Goal: Information Seeking & Learning: Learn about a topic

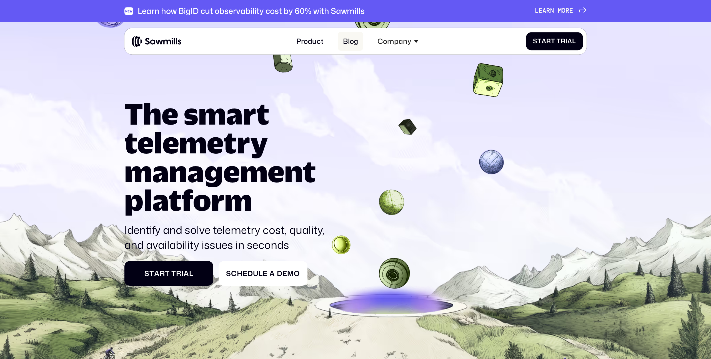
click at [348, 43] on link "Blog" at bounding box center [351, 41] width 26 height 19
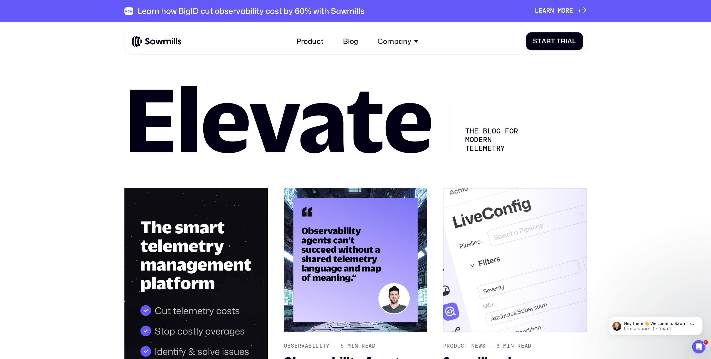
click at [220, 271] on img at bounding box center [195, 308] width 143 height 240
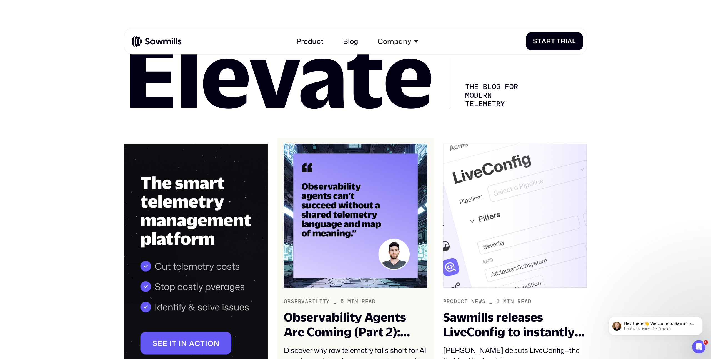
scroll to position [60, 0]
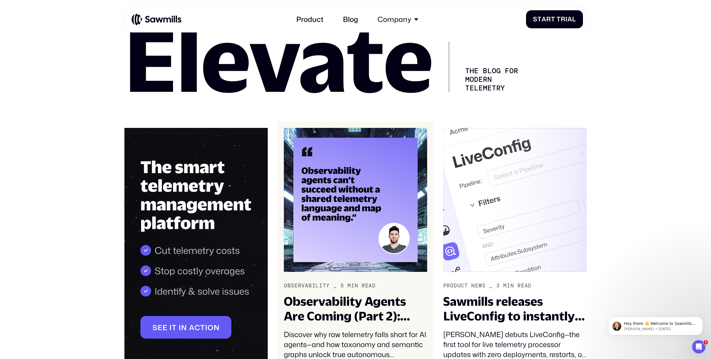
click at [351, 221] on img at bounding box center [355, 200] width 143 height 144
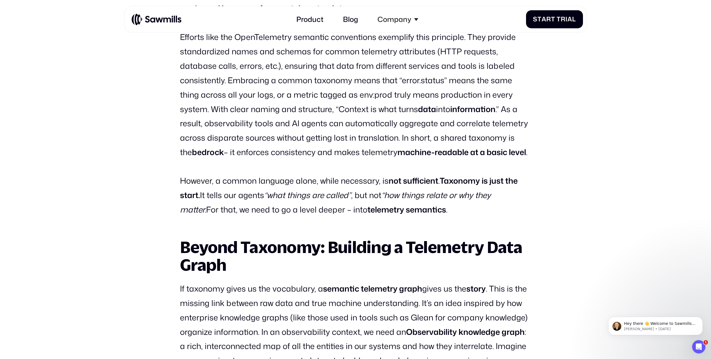
scroll to position [967, 0]
